Goal: Task Accomplishment & Management: Use online tool/utility

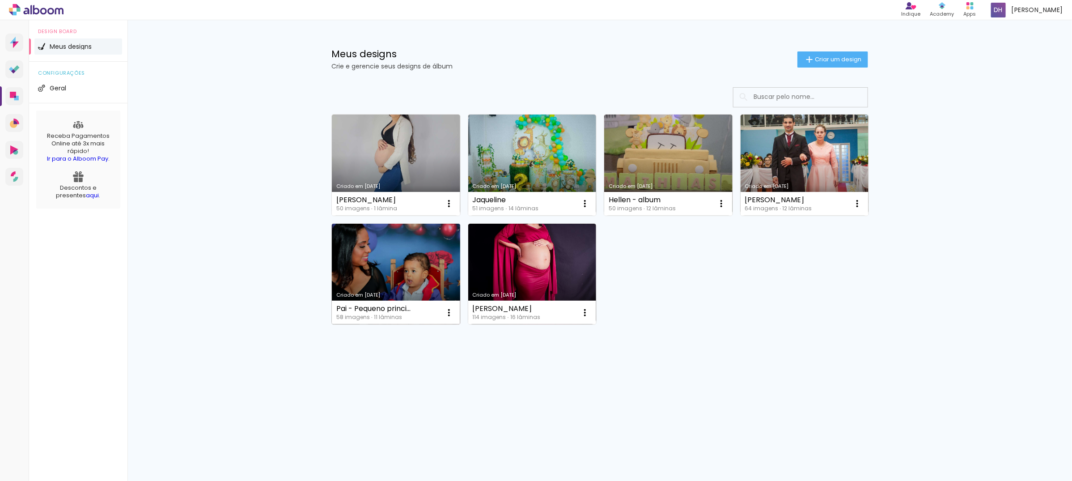
click at [374, 259] on link "Criado em [DATE]" at bounding box center [396, 274] width 128 height 101
click at [0, 0] on neon-animated-pages "Confirmar Cancelar" at bounding box center [0, 0] width 0 height 0
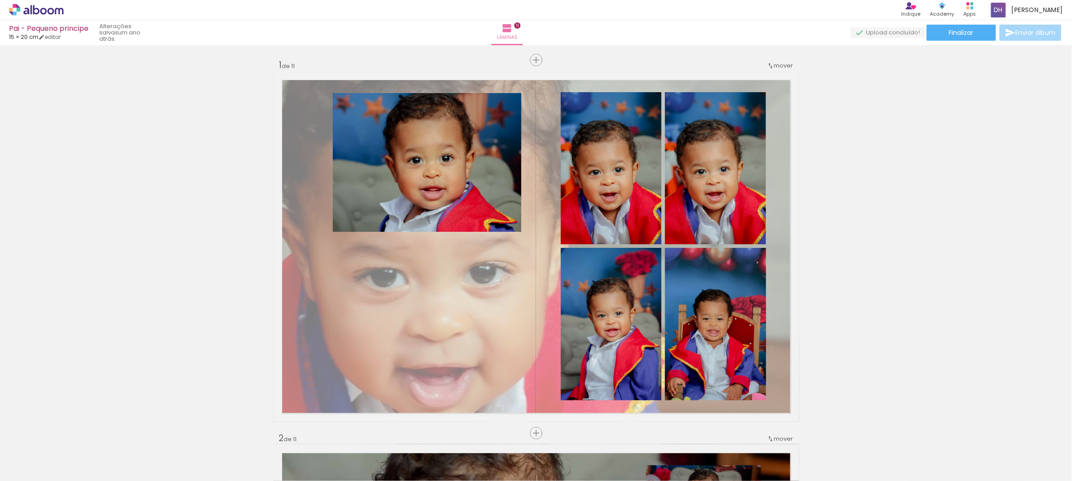
click at [981, 23] on div "Pai - Pequeno principe 15 × 20 cm editar um ano atrás. Lâminas 11 Finalizar Env…" at bounding box center [536, 22] width 1072 height 45
click at [981, 30] on paper-button "Finalizar" at bounding box center [961, 33] width 69 height 16
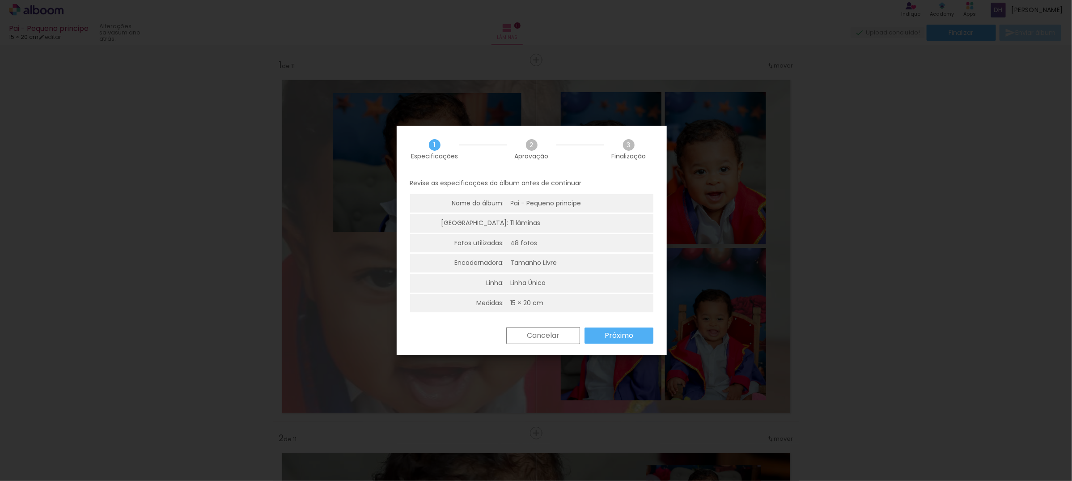
click at [589, 336] on paper-button "Próximo" at bounding box center [619, 335] width 69 height 16
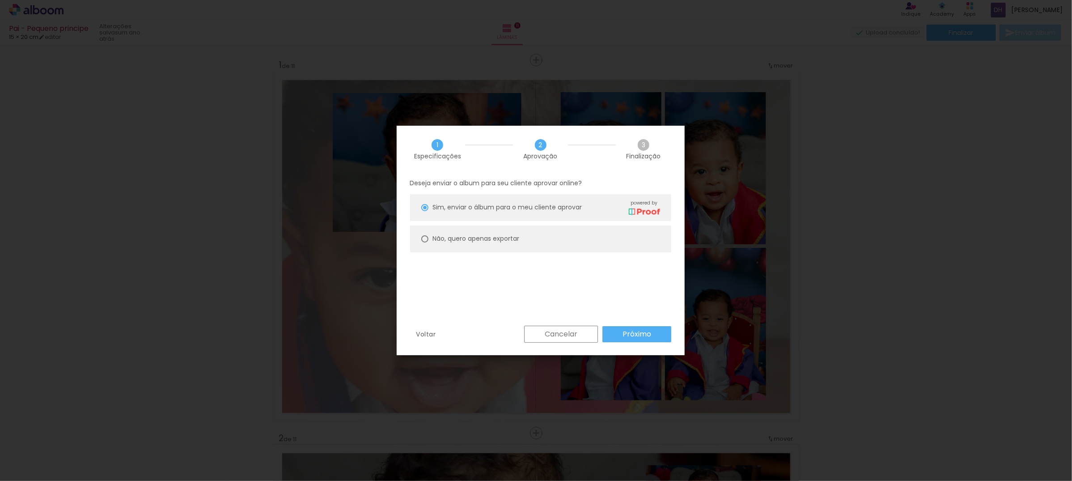
click at [560, 244] on paper-radio-button "Não, quero apenas exportar" at bounding box center [540, 238] width 261 height 27
type paper-radio-button "on"
click at [628, 327] on paper-button "Próximo" at bounding box center [637, 334] width 69 height 16
type input "Alta, 300 DPI"
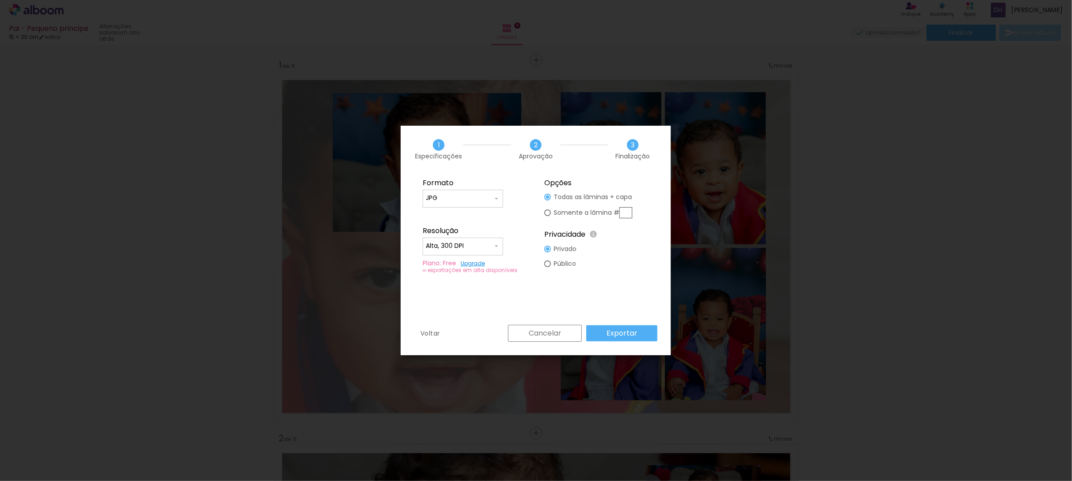
click at [0, 0] on slot "Exportar" at bounding box center [0, 0] width 0 height 0
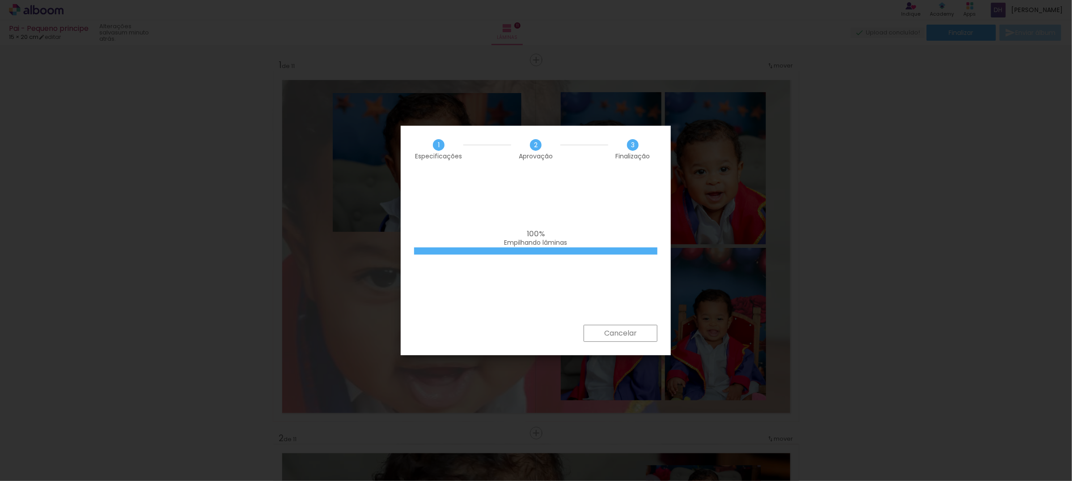
drag, startPoint x: 938, startPoint y: 177, endPoint x: 944, endPoint y: 172, distance: 7.6
click at [938, 176] on iron-overlay-backdrop at bounding box center [536, 240] width 1072 height 481
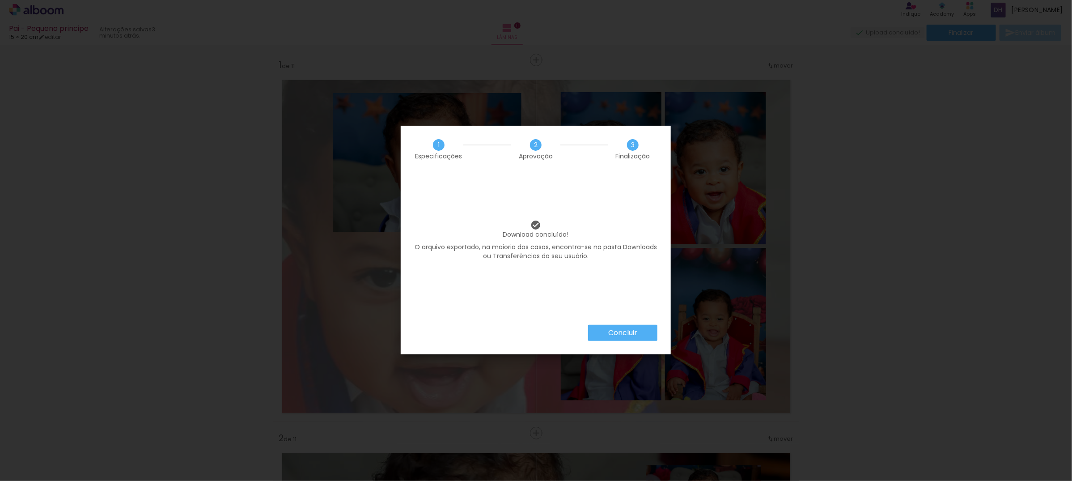
click at [605, 334] on paper-button "Concluir" at bounding box center [622, 333] width 69 height 16
